Goal: Use online tool/utility: Utilize a website feature to perform a specific function

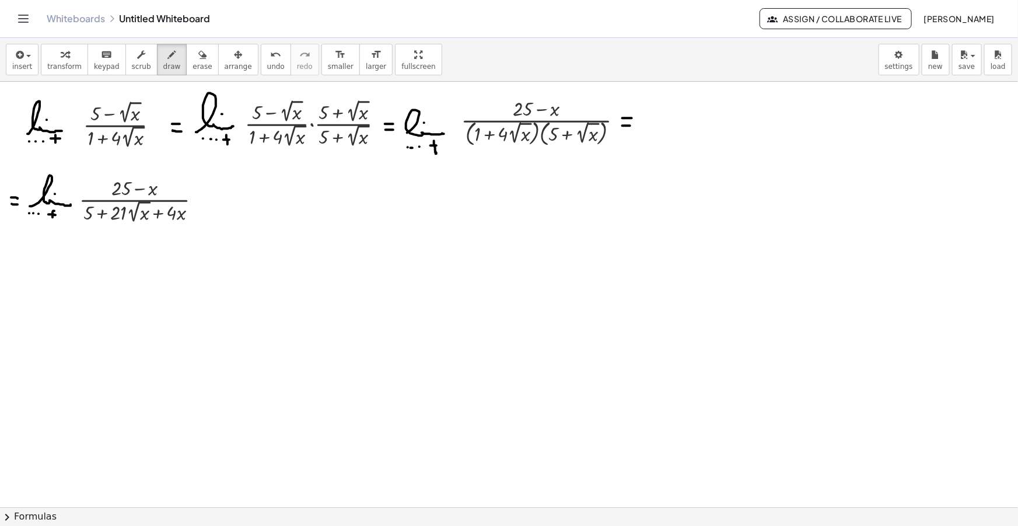
click at [169, 47] on button "draw" at bounding box center [172, 60] width 30 height 32
drag, startPoint x: 221, startPoint y: 210, endPoint x: 251, endPoint y: 201, distance: 31.7
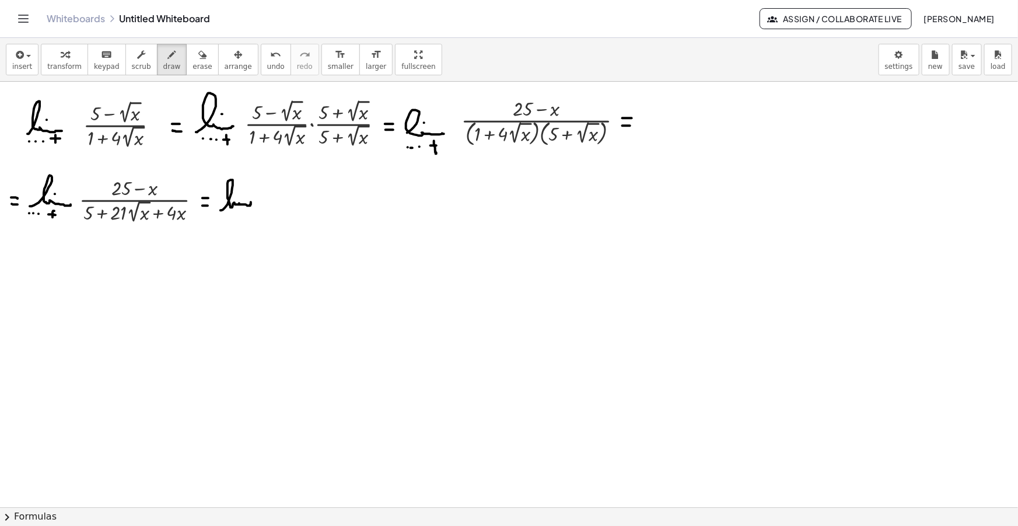
drag, startPoint x: 237, startPoint y: 211, endPoint x: 237, endPoint y: 218, distance: 7.6
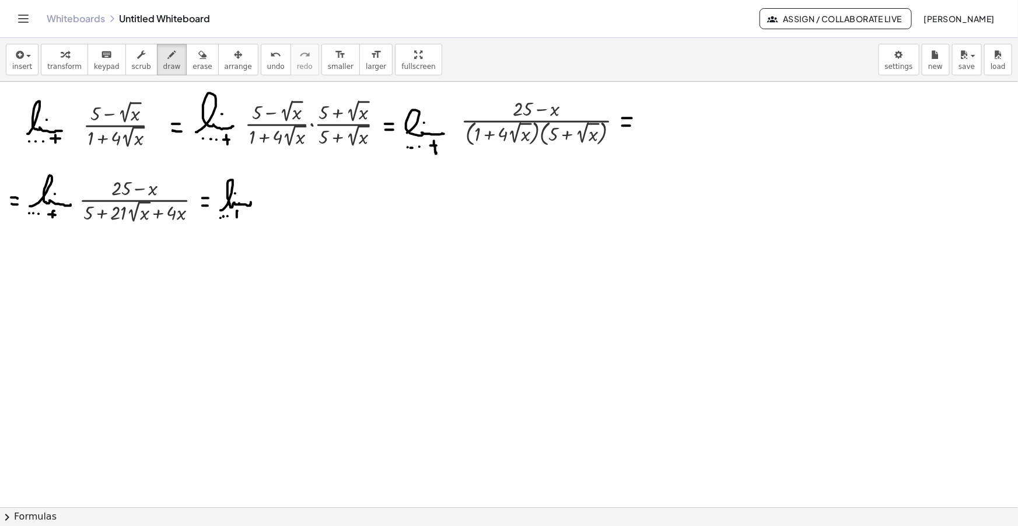
drag, startPoint x: 232, startPoint y: 215, endPoint x: 239, endPoint y: 215, distance: 7.0
click at [18, 64] on span "insert" at bounding box center [22, 66] width 20 height 8
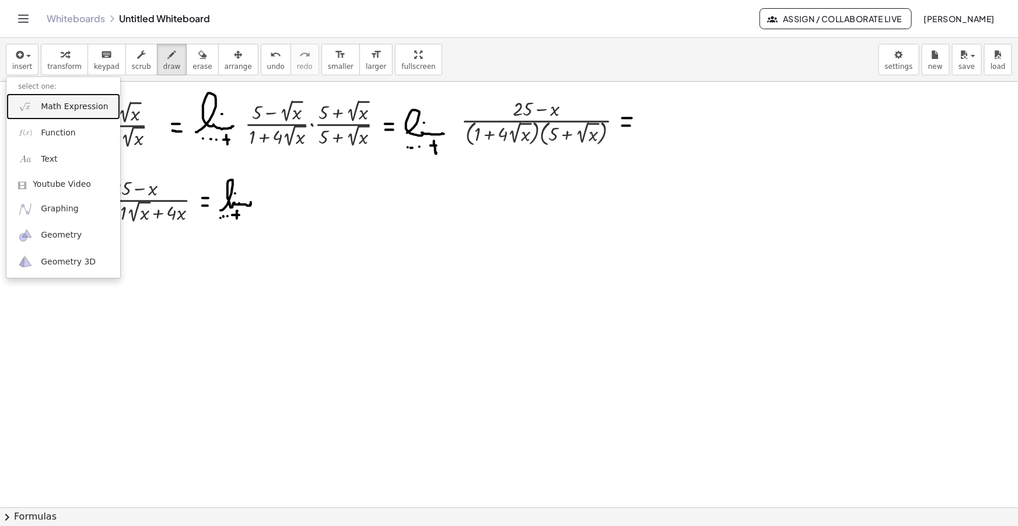
click at [41, 97] on link "Math Expression" at bounding box center [63, 106] width 114 height 26
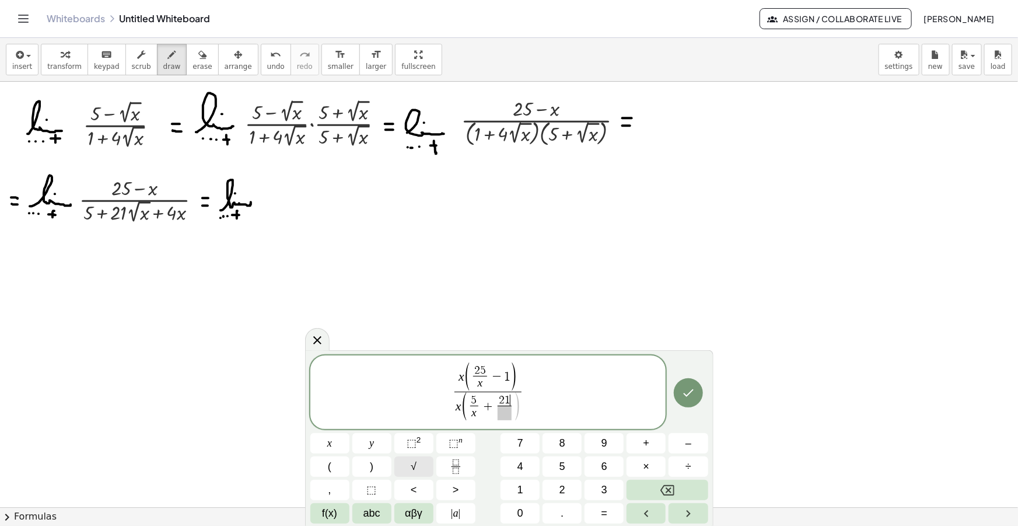
click at [408, 463] on button "√" at bounding box center [413, 466] width 39 height 20
click at [514, 413] on span at bounding box center [504, 413] width 33 height 14
click at [523, 408] on span ")" at bounding box center [527, 406] width 8 height 33
click at [522, 406] on span "2 1 √ x x ​ ​" at bounding box center [504, 406] width 38 height 27
click at [524, 405] on span ")" at bounding box center [527, 406] width 8 height 33
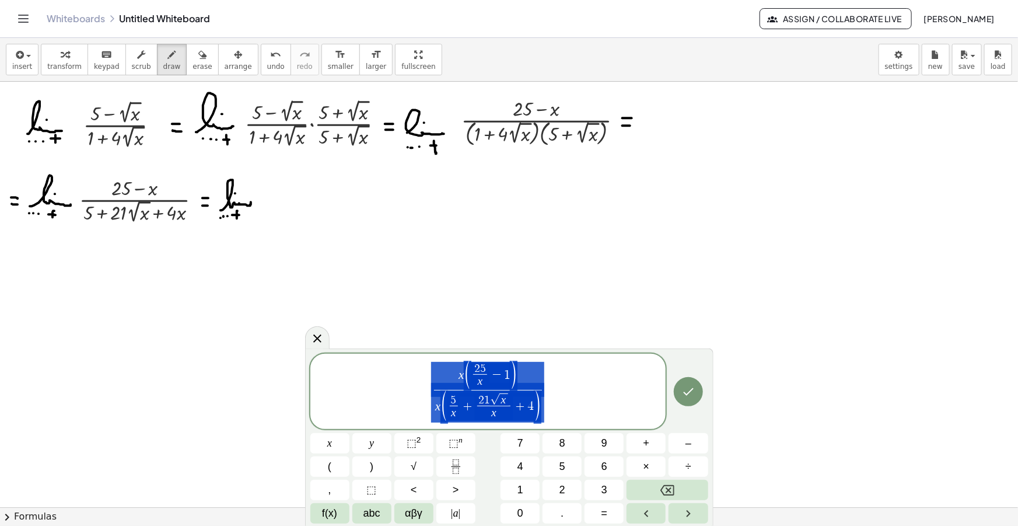
drag, startPoint x: 548, startPoint y: 408, endPoint x: 414, endPoint y: 361, distance: 142.5
click at [414, 361] on span "x ( 2 5 x ​ − 1 ) x ( 5 x ​ + 2 1 √ x x ​ + 4 ) ​" at bounding box center [488, 392] width 356 height 63
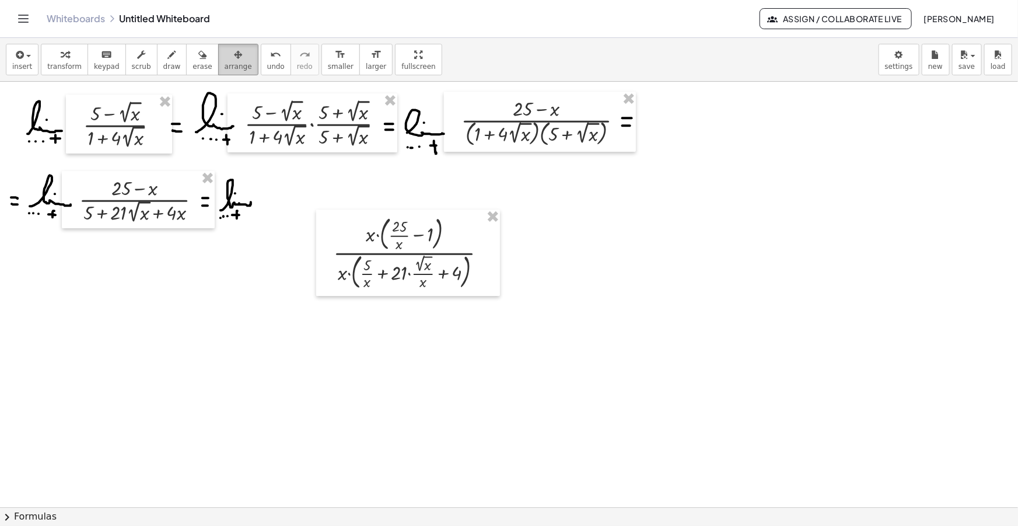
click at [225, 65] on span "arrange" at bounding box center [238, 66] width 27 height 8
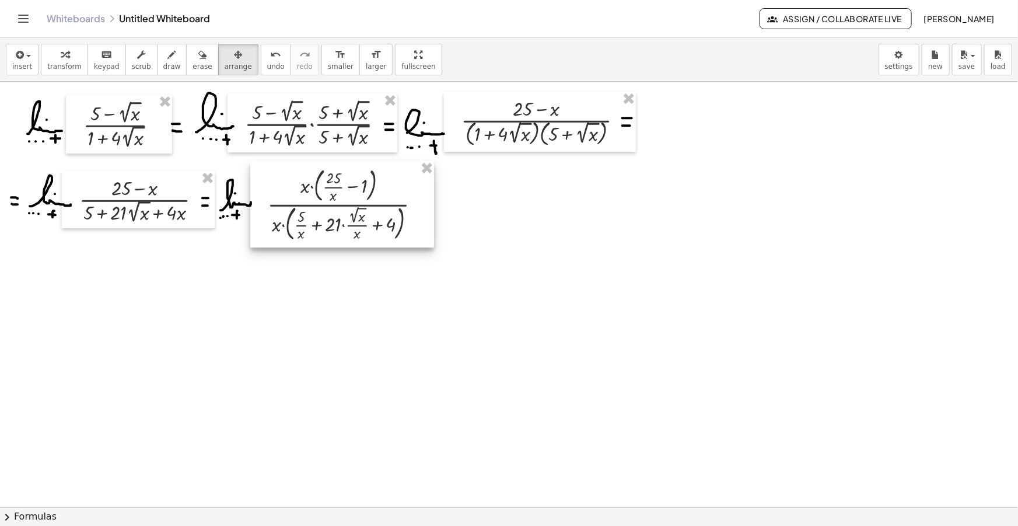
drag, startPoint x: 414, startPoint y: 283, endPoint x: 348, endPoint y: 235, distance: 81.8
click at [348, 235] on div at bounding box center [342, 204] width 184 height 86
click at [157, 55] on button "draw" at bounding box center [172, 60] width 30 height 32
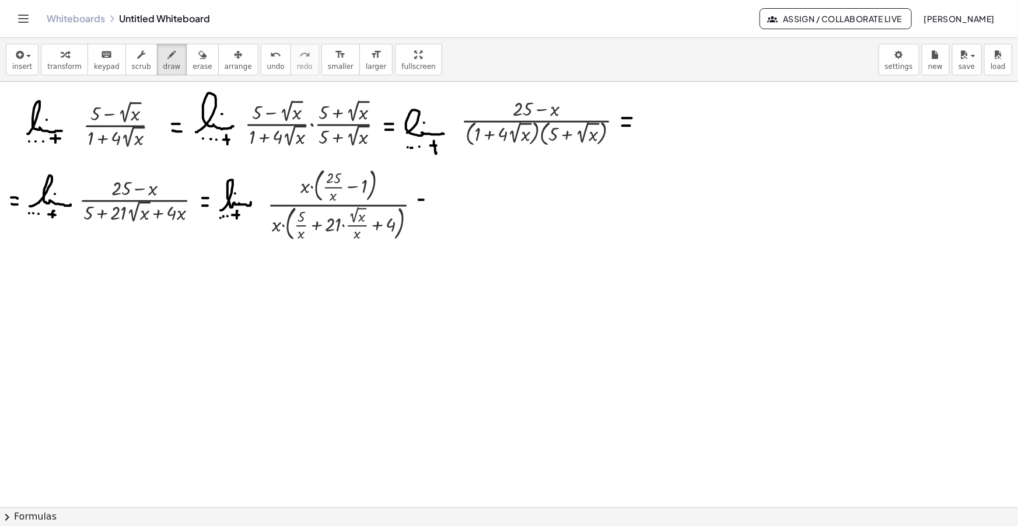
drag, startPoint x: 437, startPoint y: 214, endPoint x: 462, endPoint y: 214, distance: 25.1
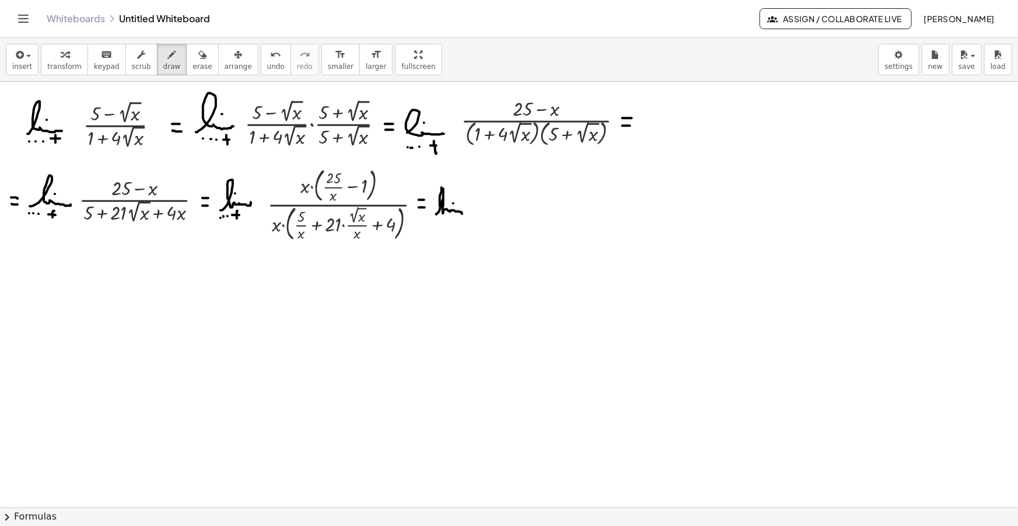
drag, startPoint x: 442, startPoint y: 187, endPoint x: 442, endPoint y: 209, distance: 21.6
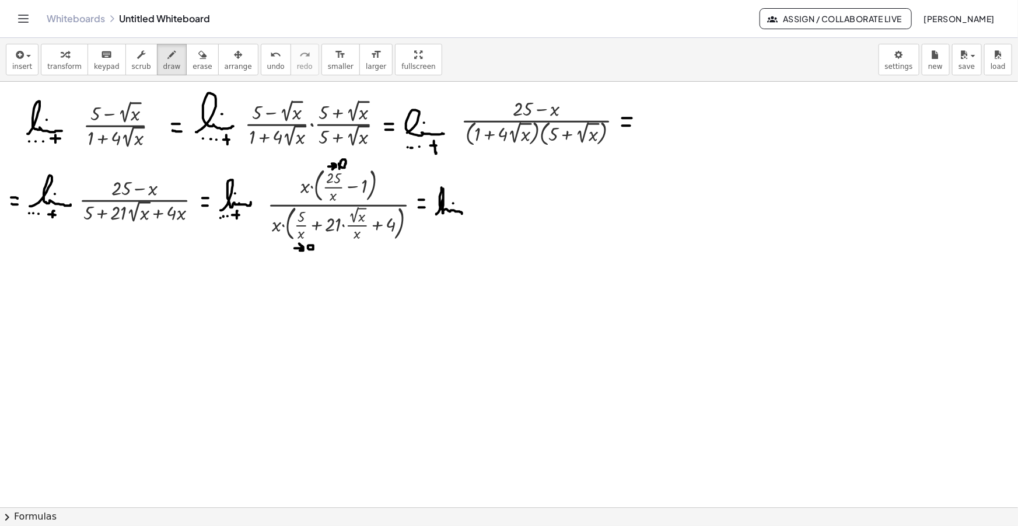
drag, startPoint x: 295, startPoint y: 180, endPoint x: 309, endPoint y: 193, distance: 18.6
drag, startPoint x: 267, startPoint y: 216, endPoint x: 286, endPoint y: 235, distance: 26.8
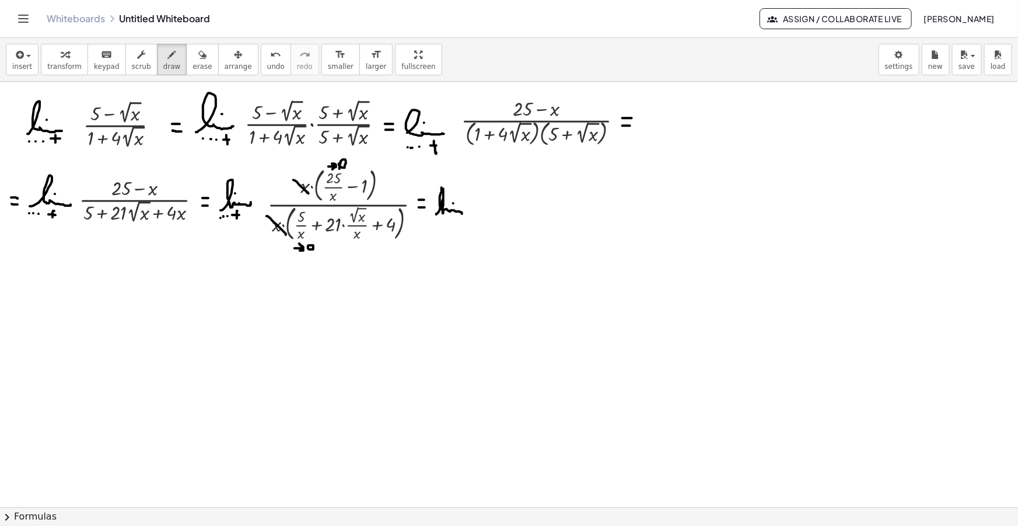
drag, startPoint x: 453, startPoint y: 220, endPoint x: 454, endPoint y: 226, distance: 6.4
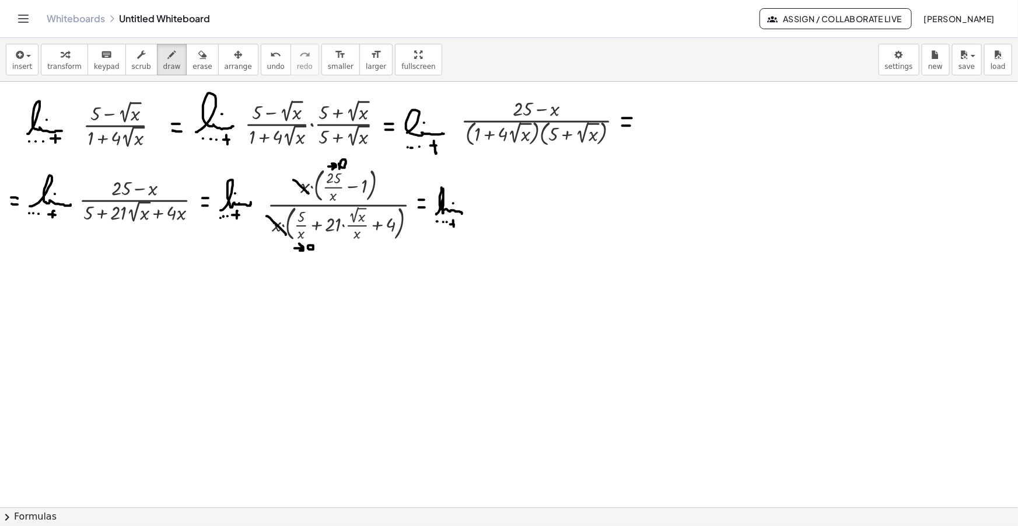
click at [16, 53] on icon "button" at bounding box center [18, 55] width 11 height 14
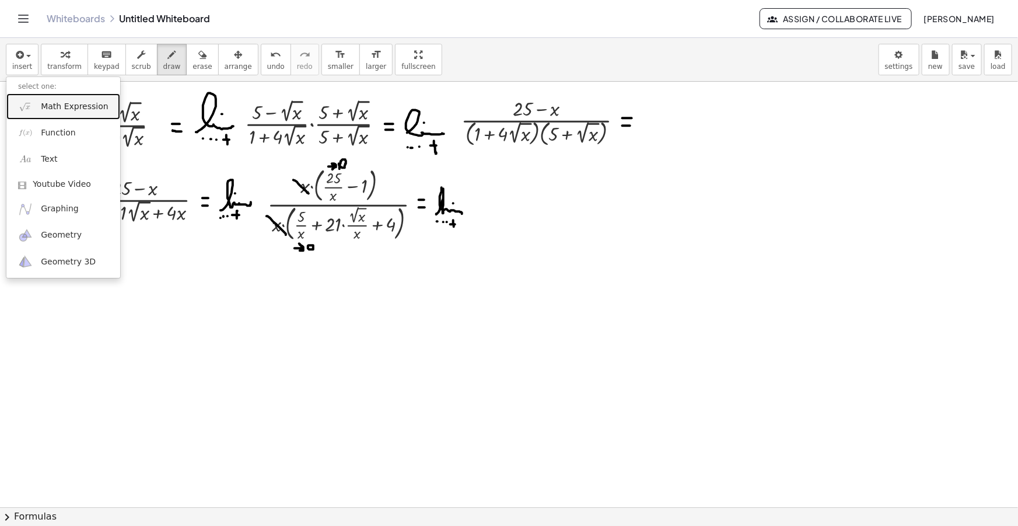
click at [53, 108] on span "Math Expression" at bounding box center [74, 107] width 67 height 12
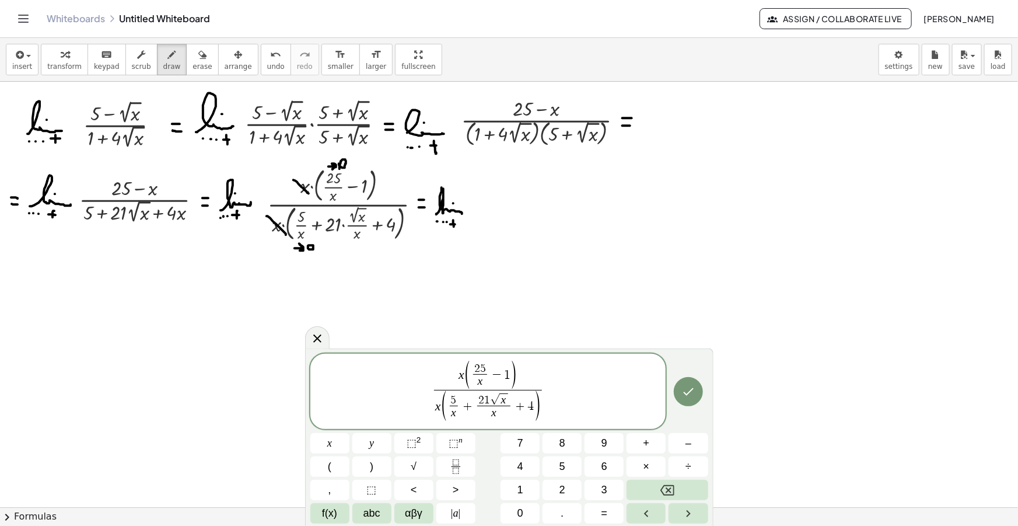
click at [492, 373] on span "−" at bounding box center [497, 375] width 15 height 13
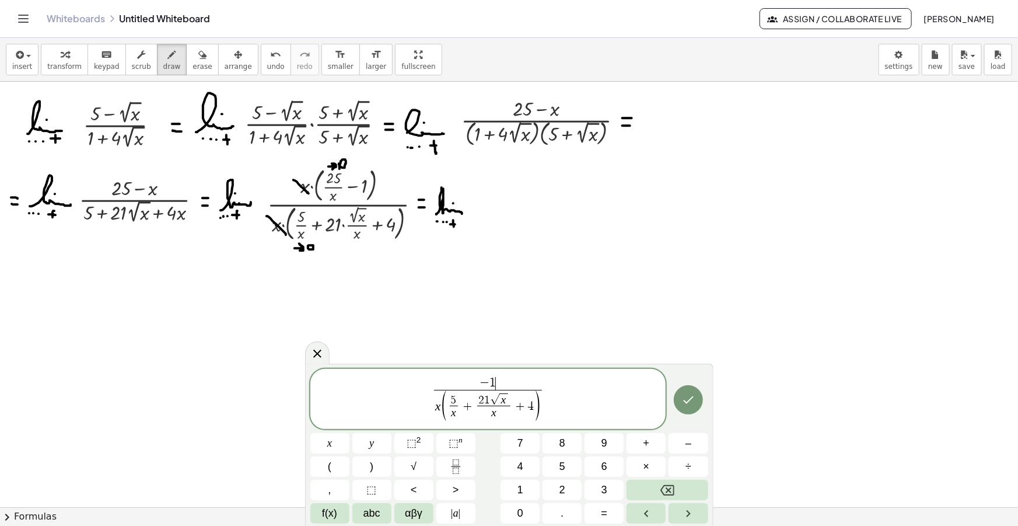
click at [505, 379] on span "− 1 ​" at bounding box center [488, 383] width 108 height 13
drag, startPoint x: 541, startPoint y: 403, endPoint x: 452, endPoint y: 404, distance: 89.3
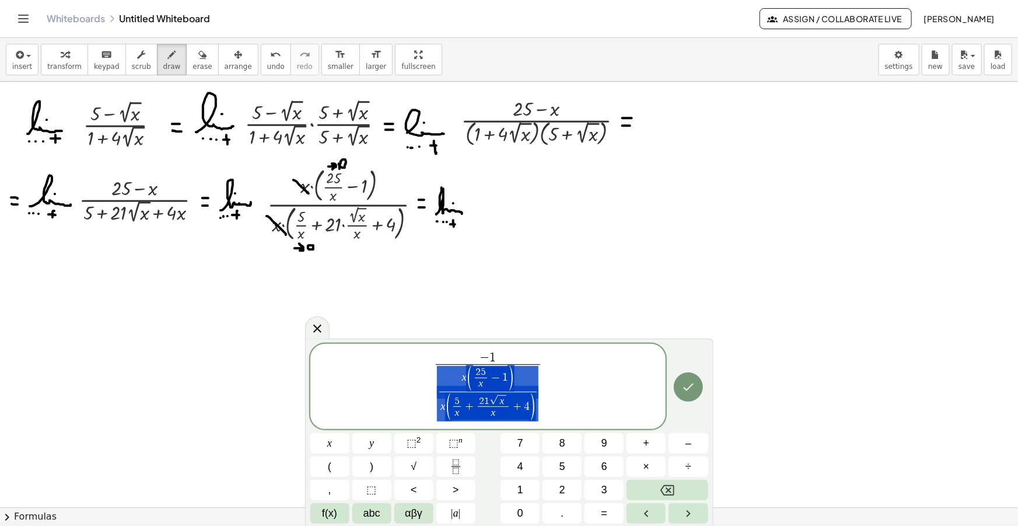
drag, startPoint x: 475, startPoint y: 407, endPoint x: 463, endPoint y: 382, distance: 27.9
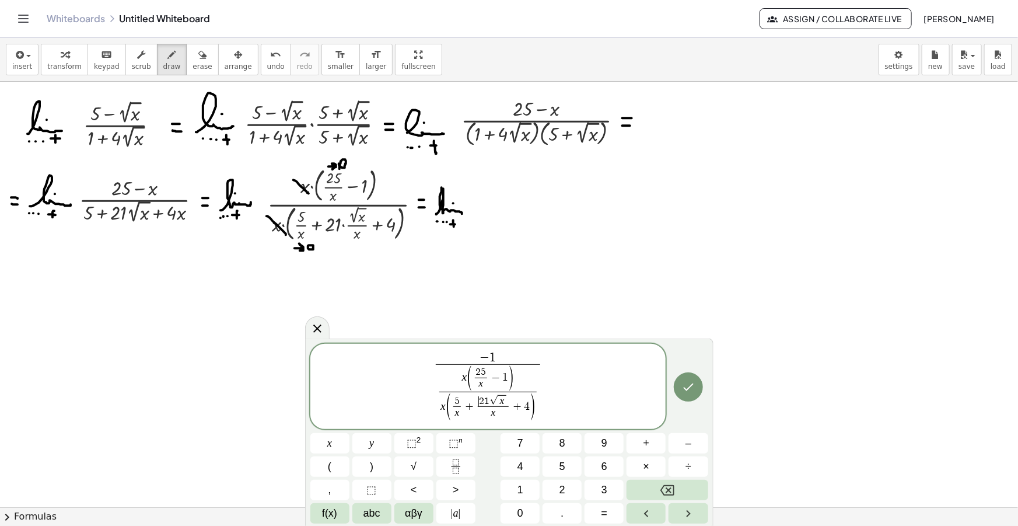
click at [478, 407] on span "​ 2 1 √ x x ​" at bounding box center [493, 406] width 34 height 25
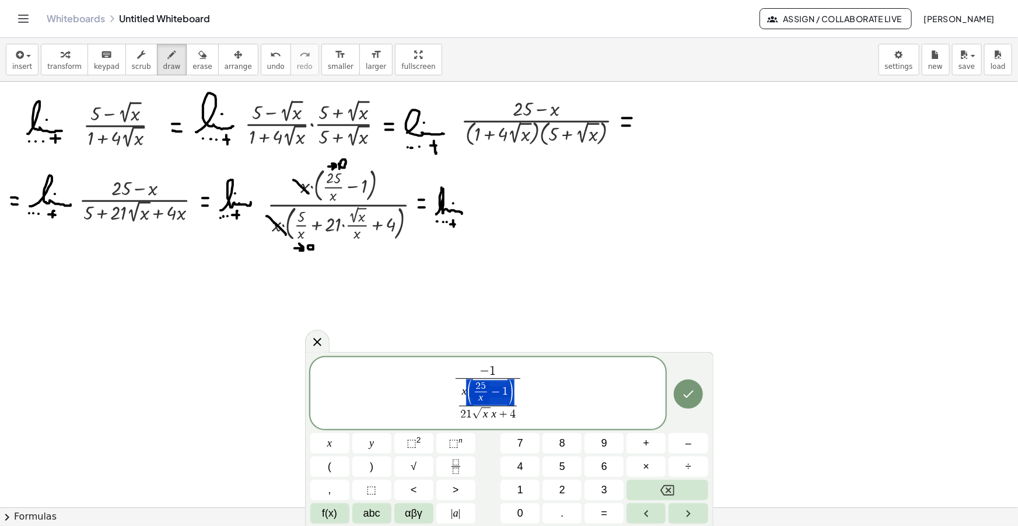
drag, startPoint x: 515, startPoint y: 391, endPoint x: 473, endPoint y: 390, distance: 42.0
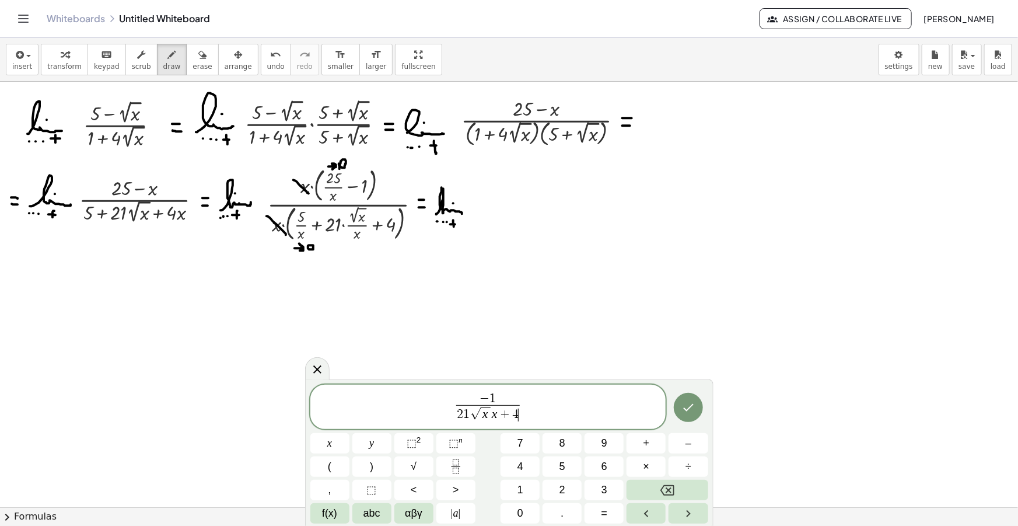
click at [519, 414] on span "2 1 √ x x + 4 ​" at bounding box center [488, 414] width 64 height 18
click at [452, 441] on span "⬚" at bounding box center [454, 443] width 10 height 12
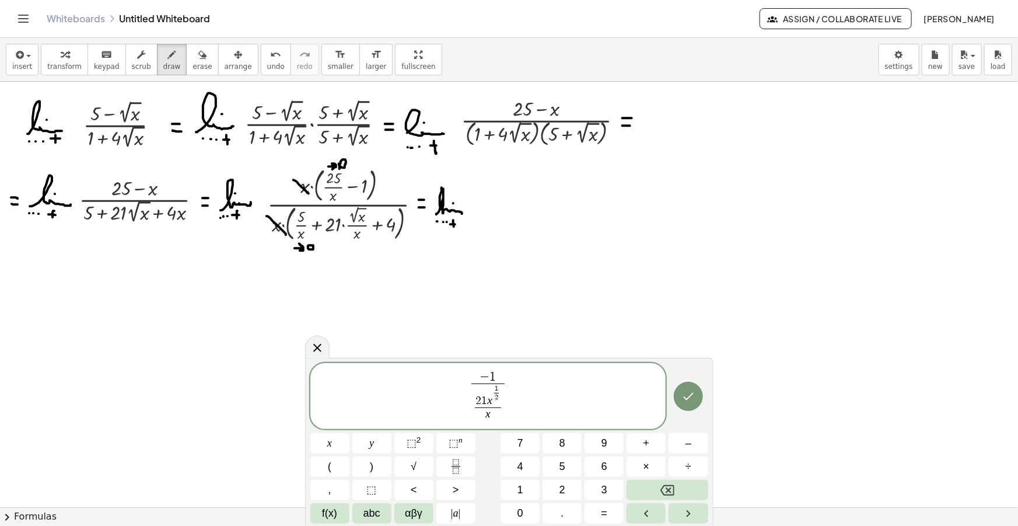
click at [485, 401] on span "1" at bounding box center [484, 401] width 6 height 11
click at [475, 403] on span "− 1 ​ x 1 2 ​ x ​ ​" at bounding box center [487, 396] width 27 height 51
click at [503, 409] on span "x 1 2 ​ x ​" at bounding box center [495, 403] width 20 height 36
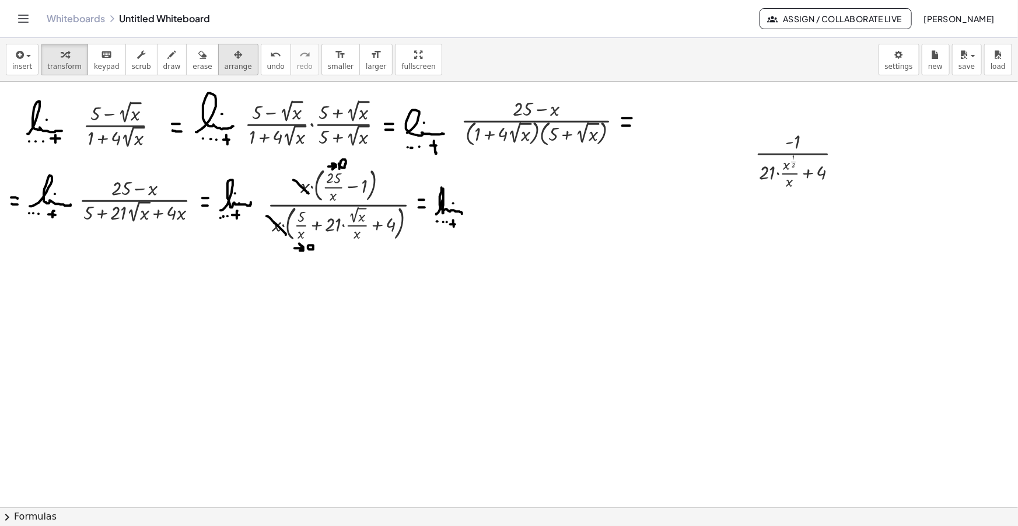
click at [231, 62] on button "arrange" at bounding box center [238, 60] width 40 height 32
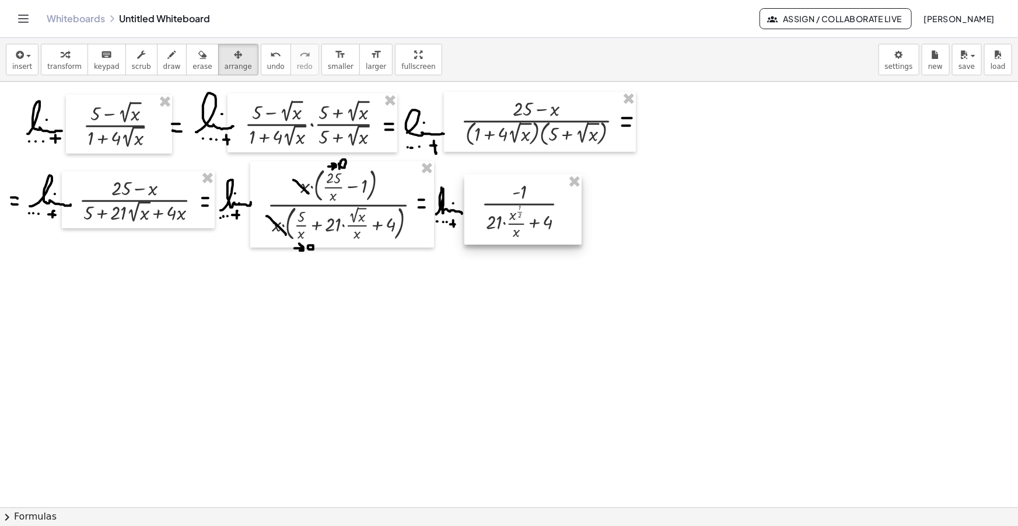
drag, startPoint x: 770, startPoint y: 163, endPoint x: 496, endPoint y: 214, distance: 278.8
click at [496, 214] on div at bounding box center [522, 209] width 117 height 70
click at [168, 58] on icon "button" at bounding box center [172, 55] width 8 height 14
drag, startPoint x: 569, startPoint y: 210, endPoint x: 578, endPoint y: 210, distance: 8.8
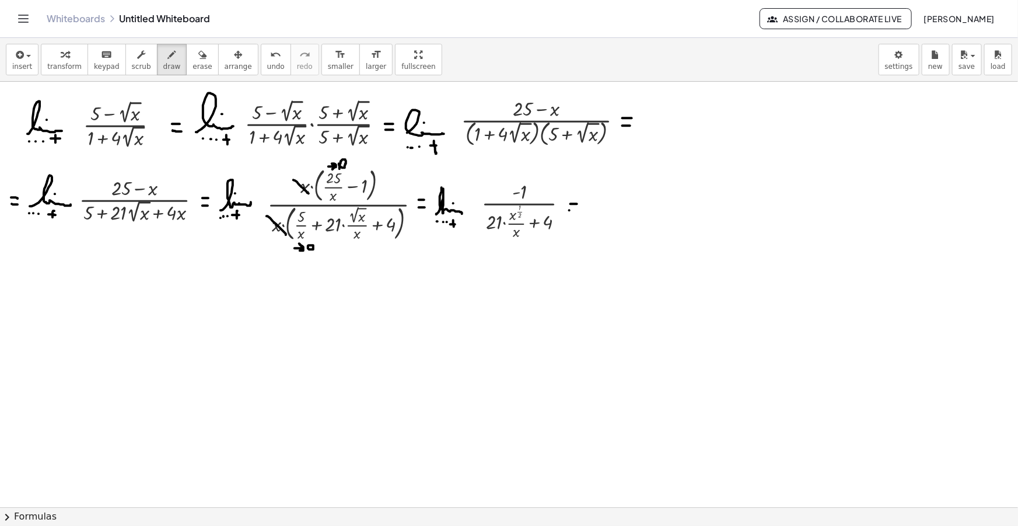
drag, startPoint x: 23, startPoint y: 293, endPoint x: 59, endPoint y: 293, distance: 36.2
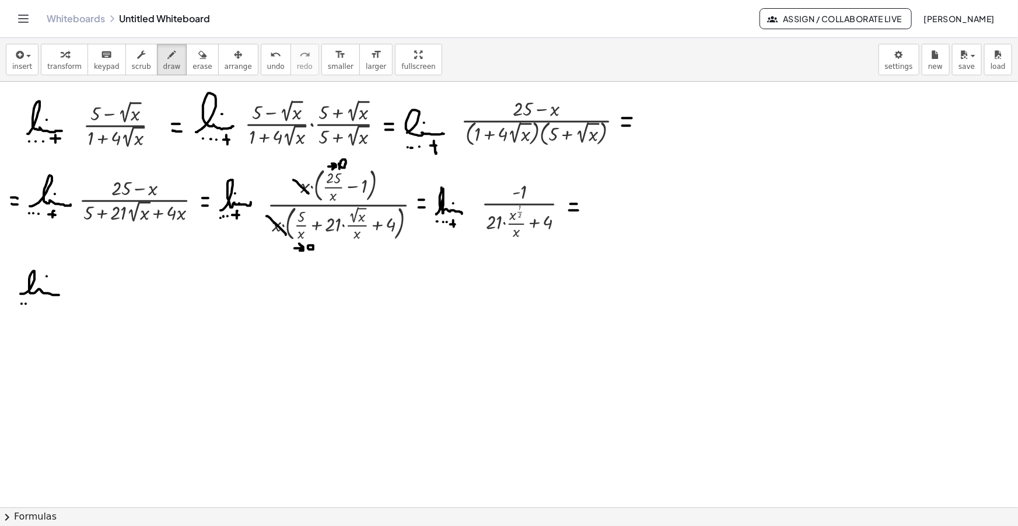
drag, startPoint x: 34, startPoint y: 303, endPoint x: 47, endPoint y: 302, distance: 12.9
drag, startPoint x: 47, startPoint y: 300, endPoint x: 46, endPoint y: 308, distance: 8.3
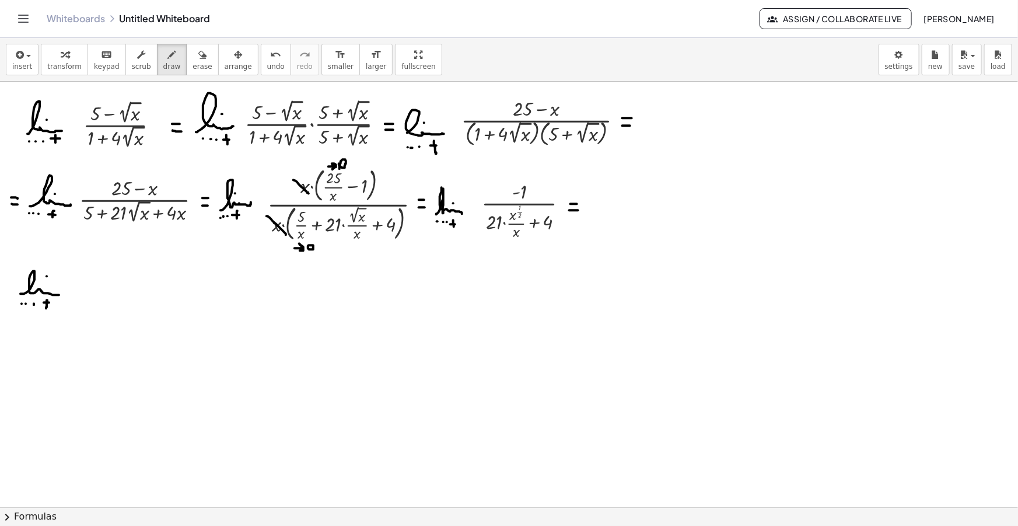
click at [14, 60] on icon "button" at bounding box center [18, 55] width 11 height 14
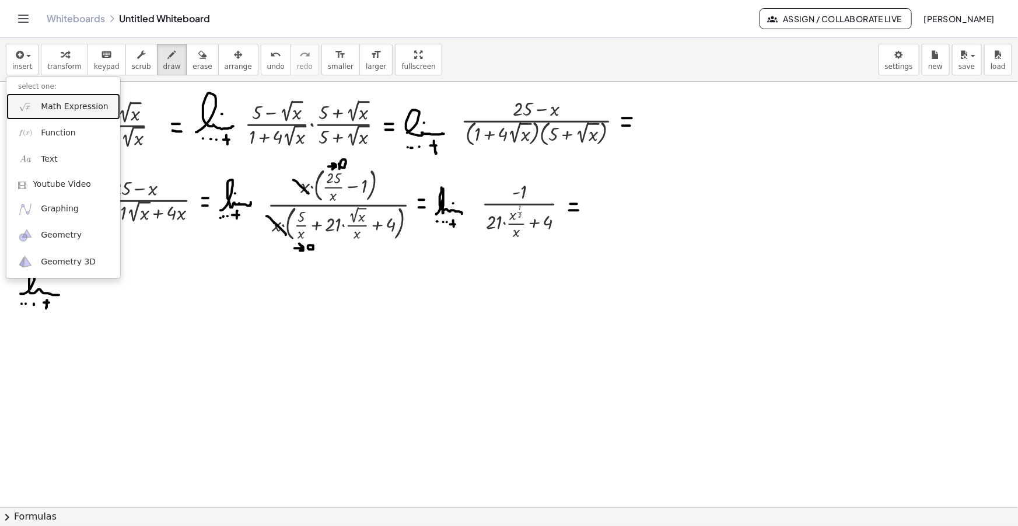
click at [55, 101] on span "Math Expression" at bounding box center [74, 107] width 67 height 12
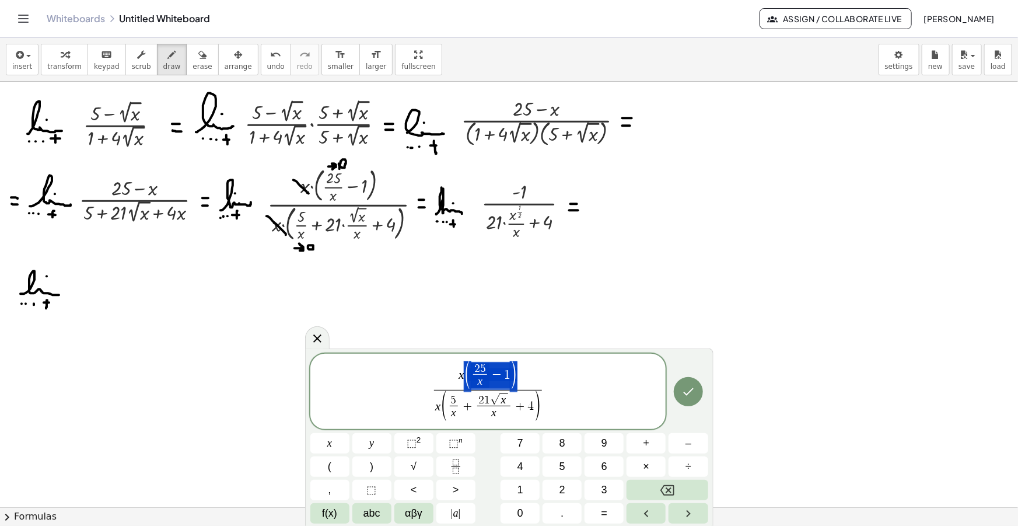
drag, startPoint x: 492, startPoint y: 372, endPoint x: 455, endPoint y: 373, distance: 37.4
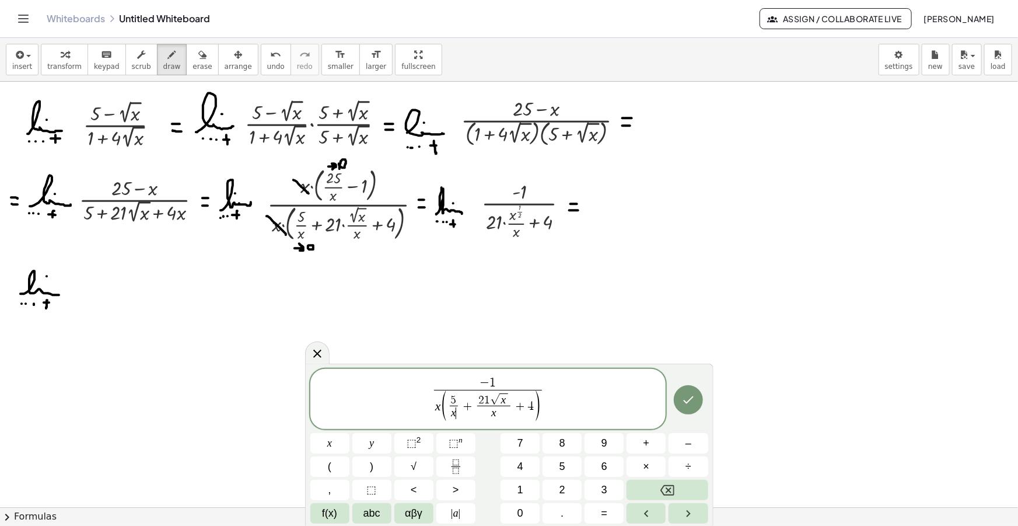
click at [459, 407] on span "5 x ​ ​" at bounding box center [454, 407] width 13 height 26
click at [462, 407] on span "+ ​ 2 1 √ x x ​ + 4" at bounding box center [488, 407] width 72 height 30
click at [516, 408] on span "4" at bounding box center [514, 407] width 6 height 13
click at [470, 401] on span "1" at bounding box center [470, 401] width 6 height 11
click at [475, 402] on span "√" at bounding box center [471, 400] width 9 height 11
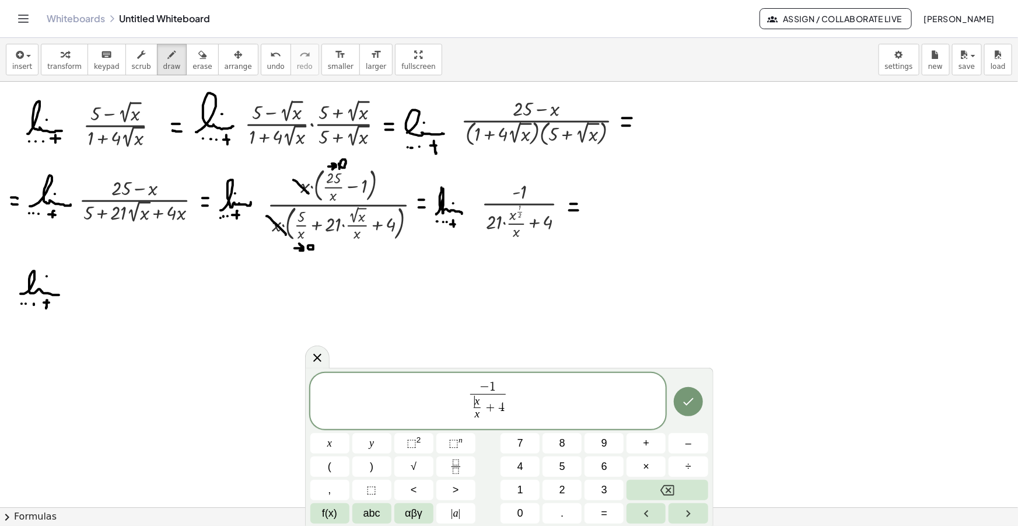
click at [480, 401] on span "​ x" at bounding box center [478, 401] width 8 height 11
click at [481, 410] on span "x ​ x ​" at bounding box center [477, 409] width 12 height 26
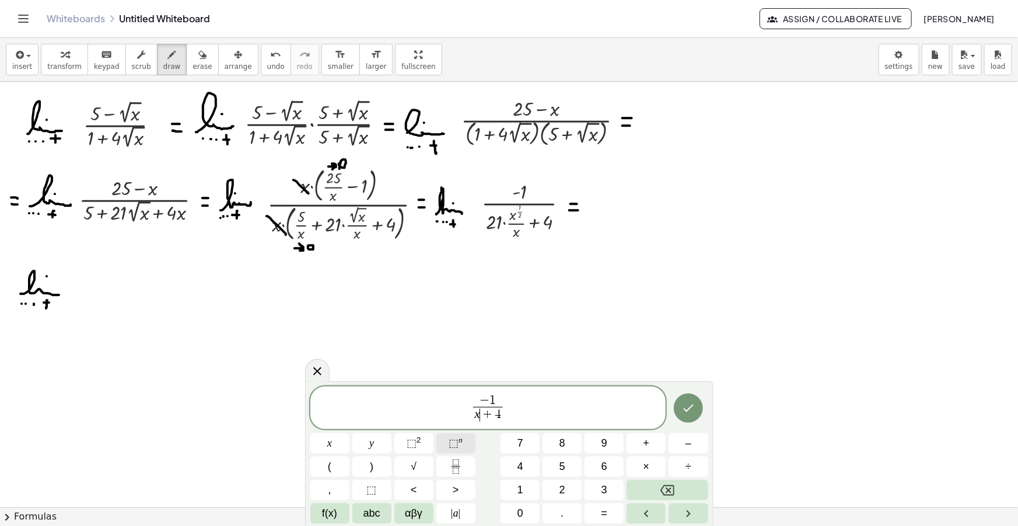
click at [464, 447] on button "⬚ n" at bounding box center [455, 443] width 39 height 20
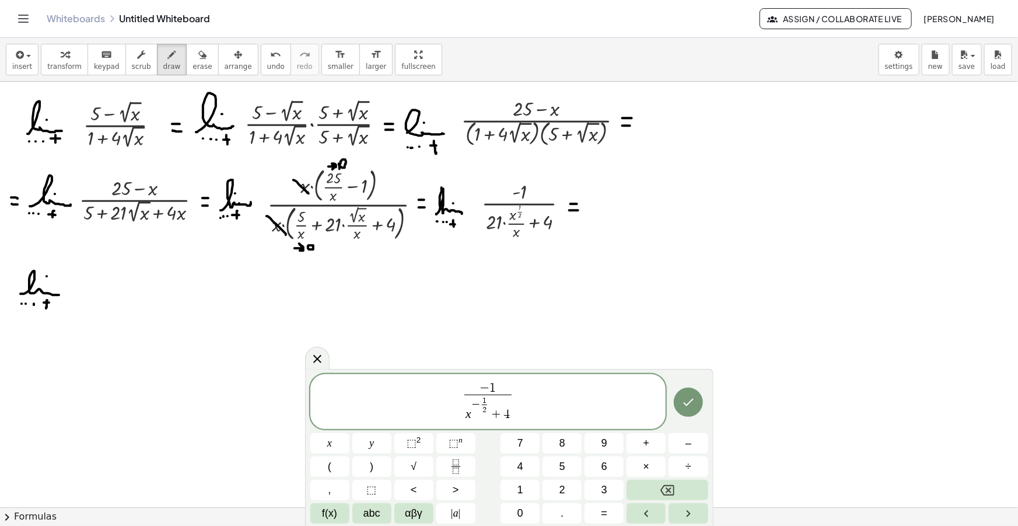
click at [463, 414] on span "− 1 x − 1 2 ​ ​ + 4 ​" at bounding box center [488, 402] width 52 height 40
click at [467, 417] on var "x" at bounding box center [469, 414] width 6 height 14
click at [528, 400] on span "− 1 2 1 ​ x − 1 2 ​ + 4 ​" at bounding box center [488, 402] width 356 height 43
drag, startPoint x: 527, startPoint y: 400, endPoint x: 445, endPoint y: 397, distance: 82.3
click at [445, 397] on span "− 1 2 1 x − 1 2 ​ + 4 ​" at bounding box center [488, 402] width 356 height 43
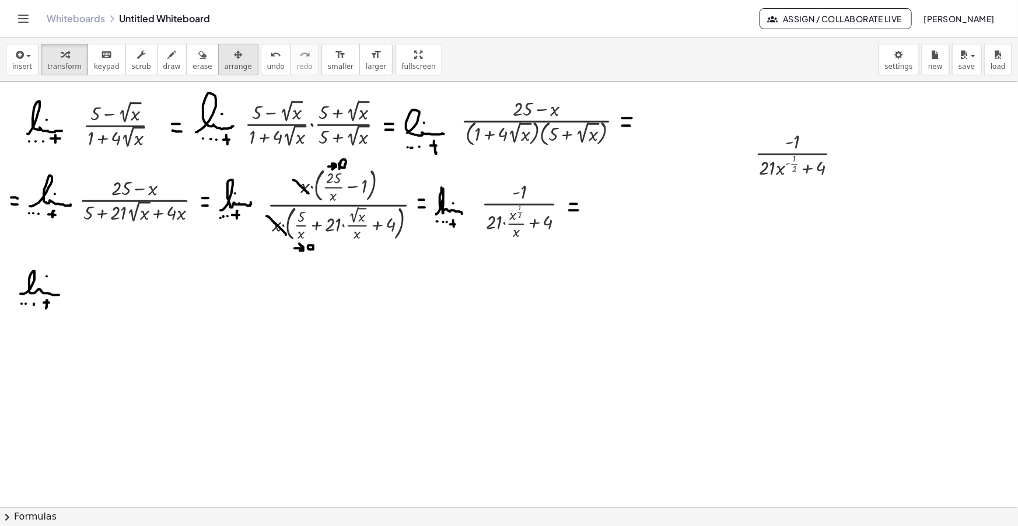
click at [226, 55] on div "button" at bounding box center [238, 54] width 27 height 14
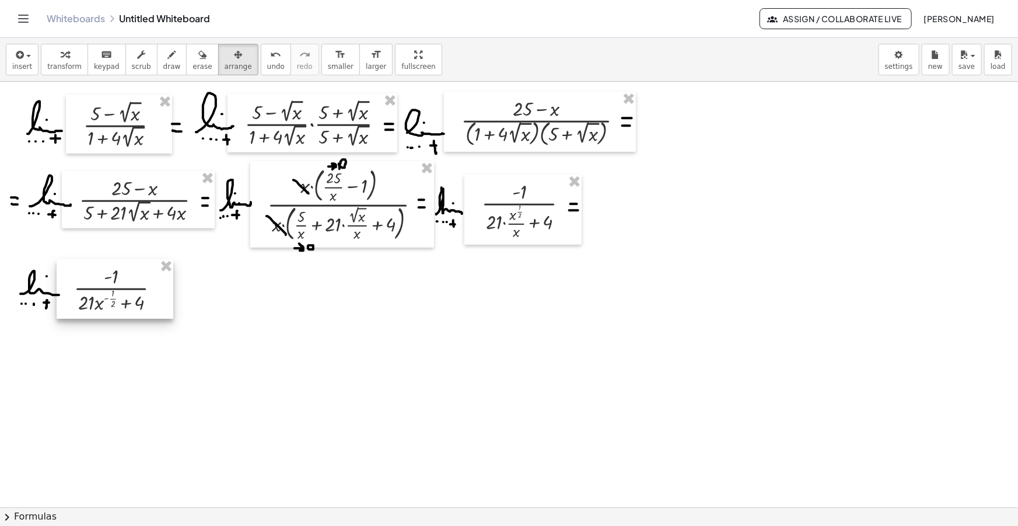
drag, startPoint x: 788, startPoint y: 173, endPoint x: 105, endPoint y: 303, distance: 695.0
click at [107, 309] on div at bounding box center [115, 289] width 117 height 60
click at [163, 62] on span "draw" at bounding box center [172, 66] width 18 height 8
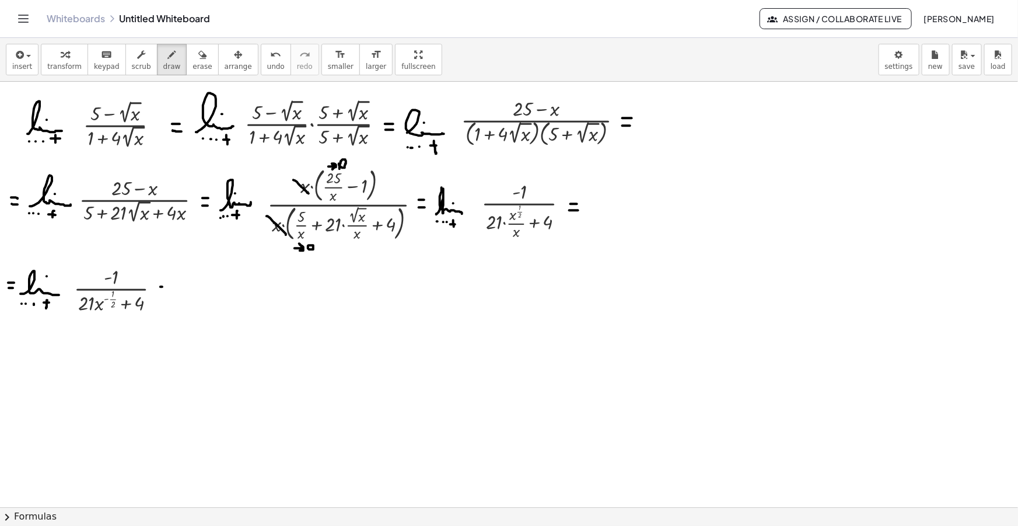
drag, startPoint x: 160, startPoint y: 286, endPoint x: 169, endPoint y: 288, distance: 8.3
drag, startPoint x: 160, startPoint y: 293, endPoint x: 169, endPoint y: 295, distance: 8.8
drag, startPoint x: 184, startPoint y: 290, endPoint x: 204, endPoint y: 295, distance: 20.9
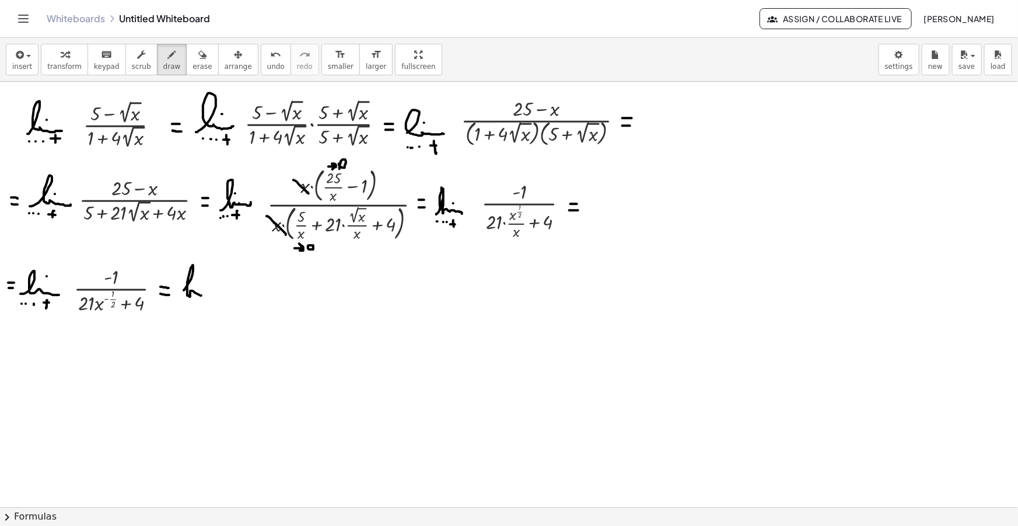
drag, startPoint x: 193, startPoint y: 292, endPoint x: 204, endPoint y: 287, distance: 11.5
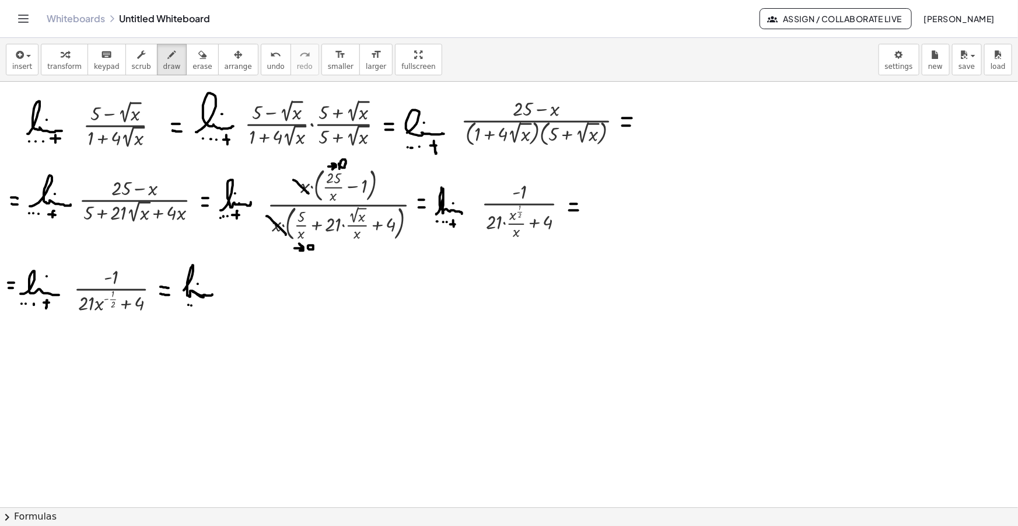
drag, startPoint x: 206, startPoint y: 300, endPoint x: 205, endPoint y: 307, distance: 7.1
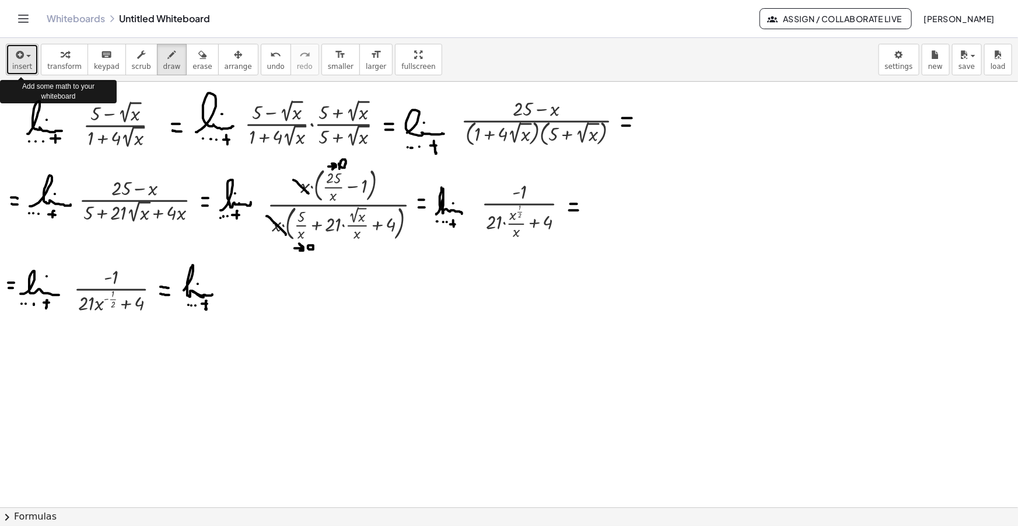
click at [23, 61] on icon "button" at bounding box center [18, 55] width 11 height 14
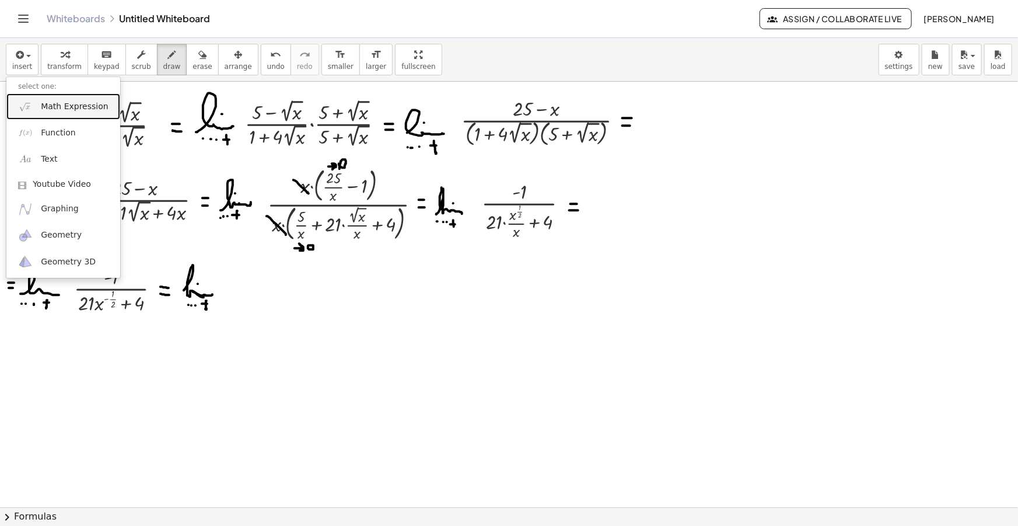
click at [57, 98] on link "Math Expression" at bounding box center [63, 106] width 114 height 26
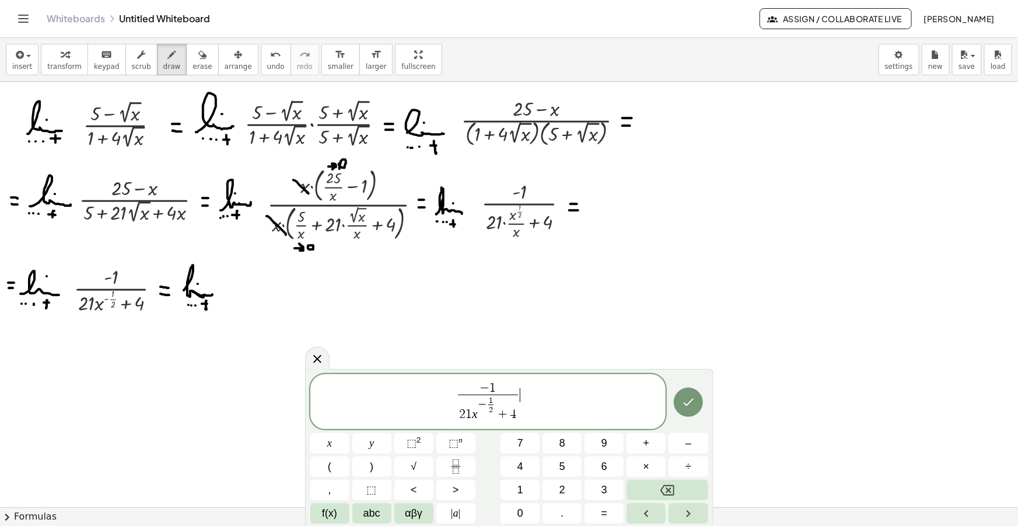
click at [492, 412] on span "2" at bounding box center [491, 409] width 6 height 10
click at [406, 462] on button "√" at bounding box center [413, 466] width 39 height 20
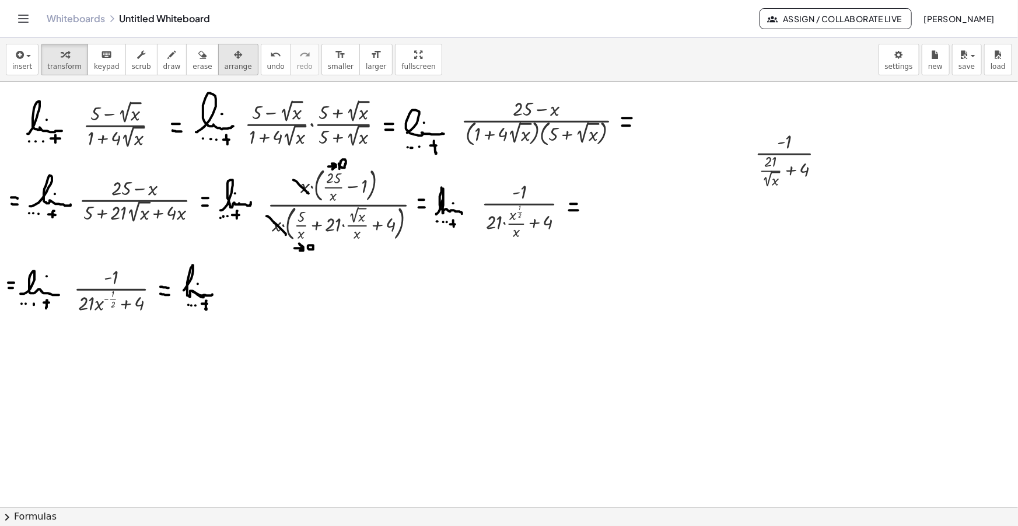
click at [234, 53] on icon "button" at bounding box center [238, 55] width 8 height 14
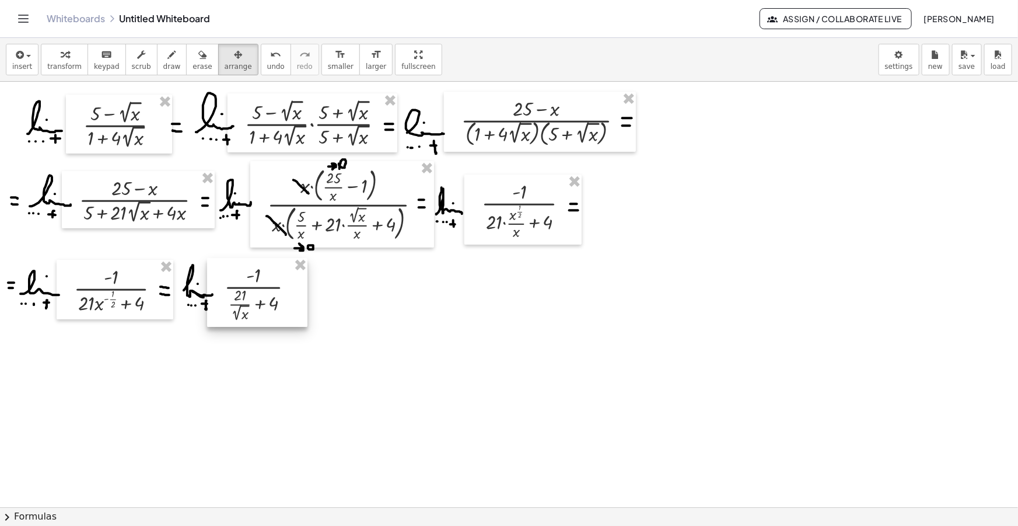
drag, startPoint x: 788, startPoint y: 176, endPoint x: 274, endPoint y: 307, distance: 530.0
click at [274, 307] on div at bounding box center [257, 292] width 100 height 69
click at [157, 59] on button "draw" at bounding box center [172, 60] width 30 height 32
drag, startPoint x: 230, startPoint y: 327, endPoint x: 239, endPoint y: 330, distance: 10.0
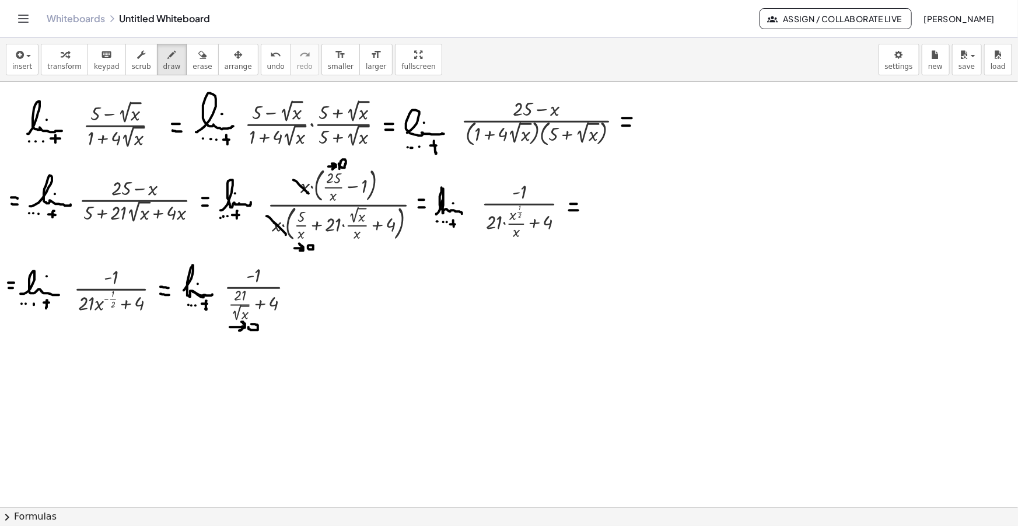
drag, startPoint x: 293, startPoint y: 285, endPoint x: 303, endPoint y: 285, distance: 9.3
drag, startPoint x: 293, startPoint y: 291, endPoint x: 303, endPoint y: 291, distance: 9.3
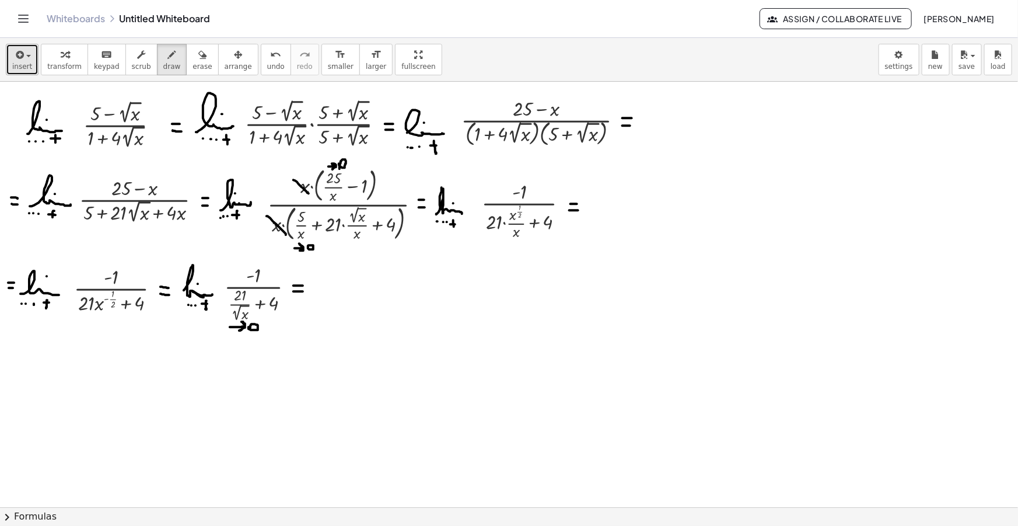
click at [15, 61] on icon "button" at bounding box center [18, 55] width 11 height 14
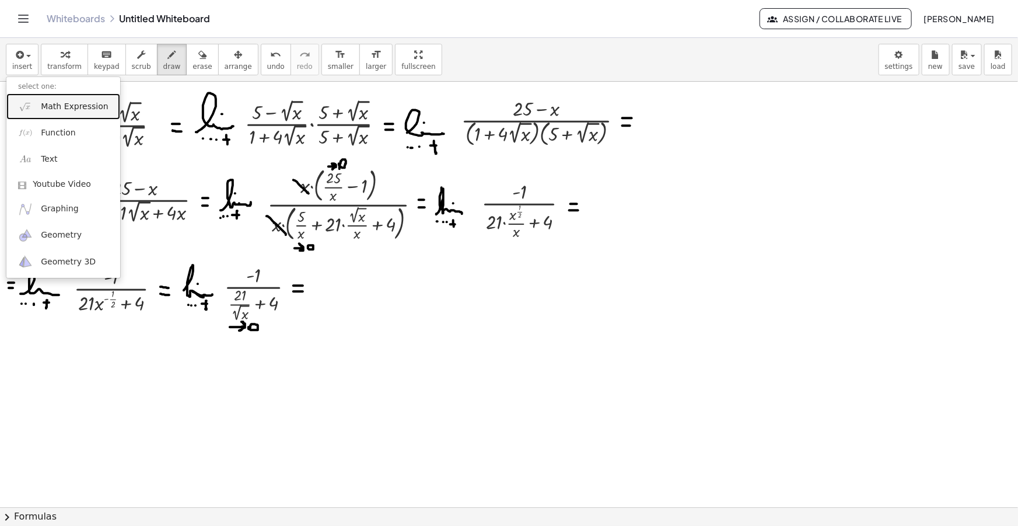
click at [43, 103] on span "Math Expression" at bounding box center [74, 107] width 67 height 12
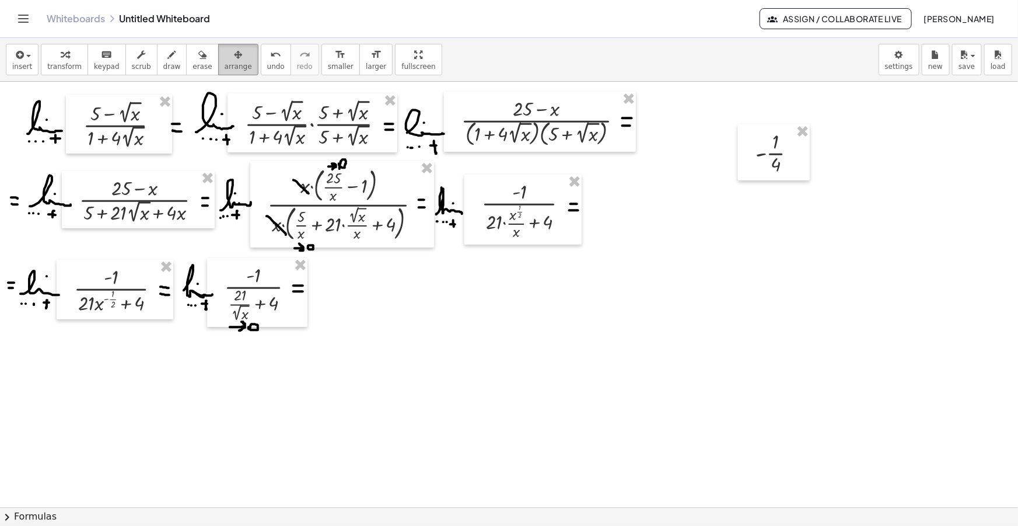
click at [225, 59] on div "button" at bounding box center [238, 54] width 27 height 14
drag, startPoint x: 761, startPoint y: 137, endPoint x: 321, endPoint y: 274, distance: 461.2
click at [321, 274] on div at bounding box center [336, 289] width 72 height 56
